Goal: Information Seeking & Learning: Learn about a topic

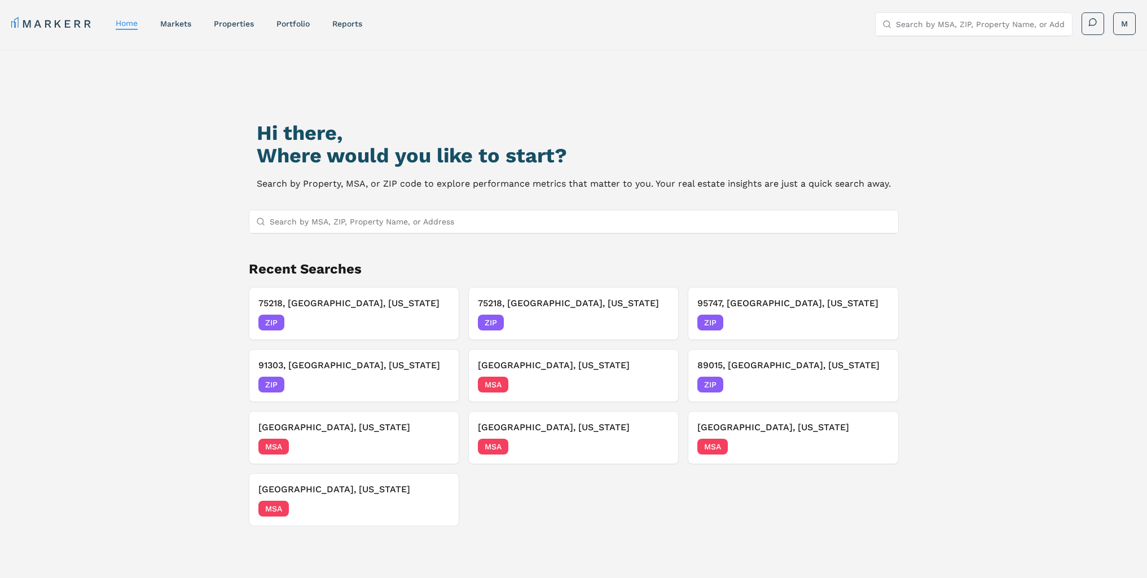
click at [471, 226] on input "Search by MSA, ZIP, Property Name, or Address" at bounding box center [581, 221] width 622 height 23
click at [327, 218] on input "Search by MSA, ZIP, Property Name, or Address" at bounding box center [581, 221] width 622 height 23
type input "97225"
click at [327, 245] on div "97225, [GEOGRAPHIC_DATA], [US_STATE]" at bounding box center [337, 243] width 159 height 11
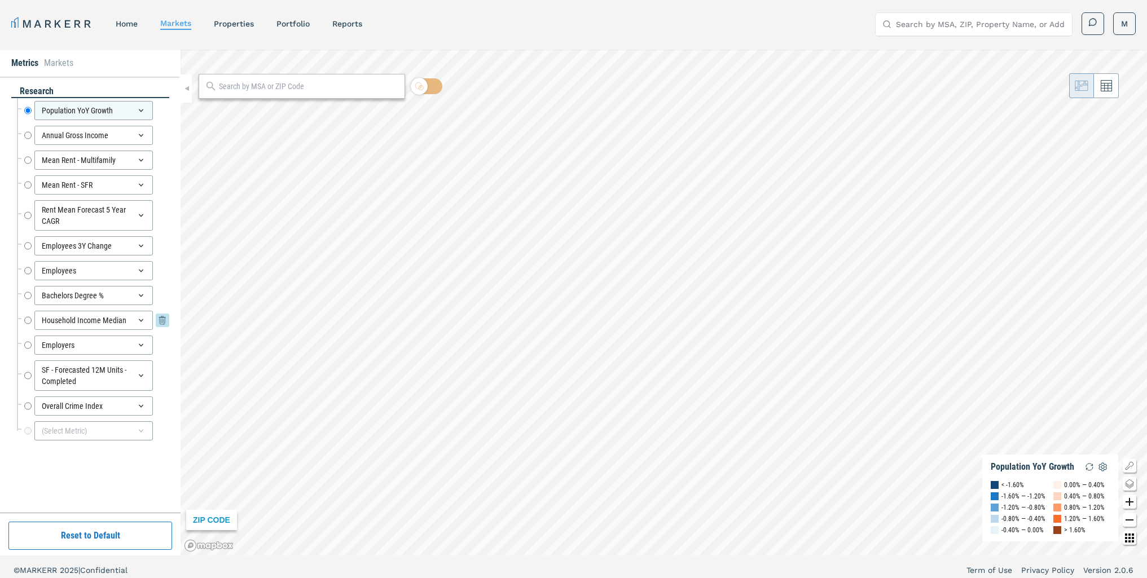
click at [27, 322] on input "Household Income Median" at bounding box center [27, 320] width 7 height 19
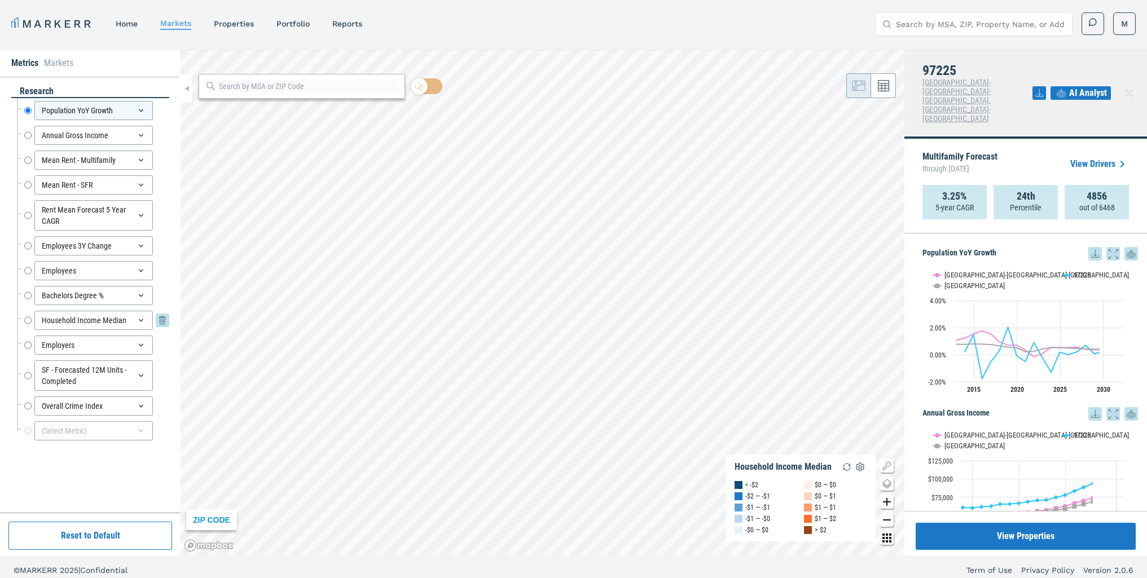
radio input "false"
radio input "true"
